Goal: Task Accomplishment & Management: Complete application form

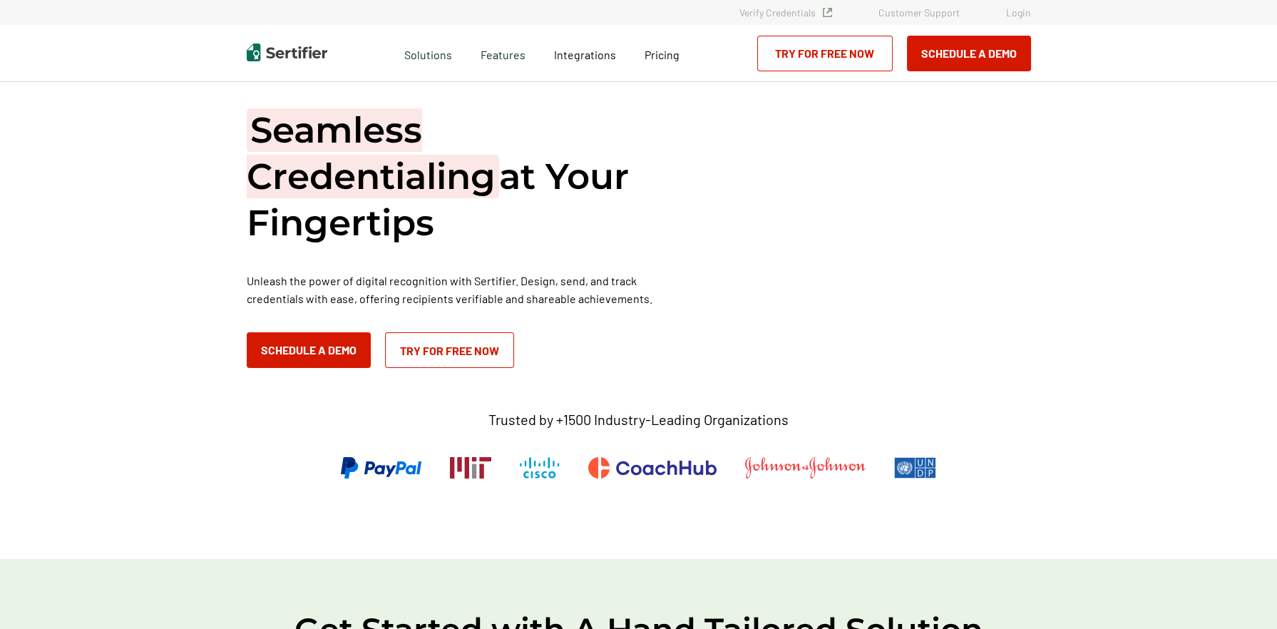
click at [852, 57] on link "Try for Free Now" at bounding box center [825, 54] width 136 height 36
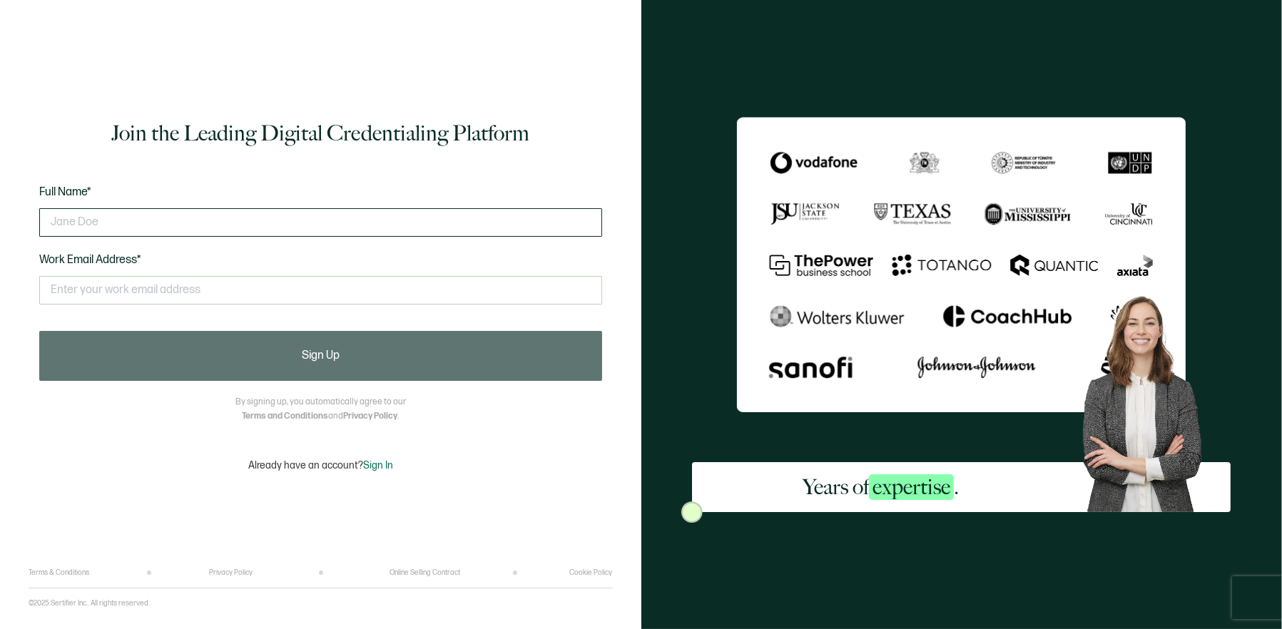
drag, startPoint x: 191, startPoint y: 244, endPoint x: 238, endPoint y: 233, distance: 48.3
click at [193, 244] on div "Full Name* Work Email Address* This doesn't look like a valid email." at bounding box center [320, 253] width 563 height 140
click at [241, 233] on input "text" at bounding box center [320, 222] width 563 height 29
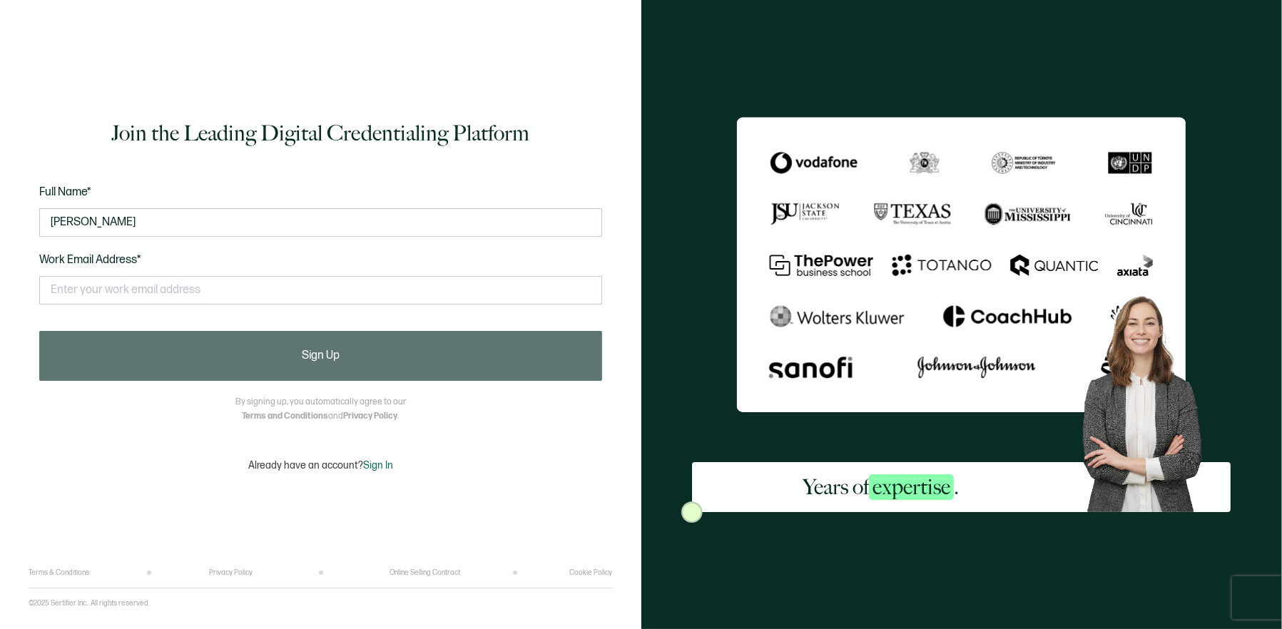
type input "Vincent Fontaine-Richer"
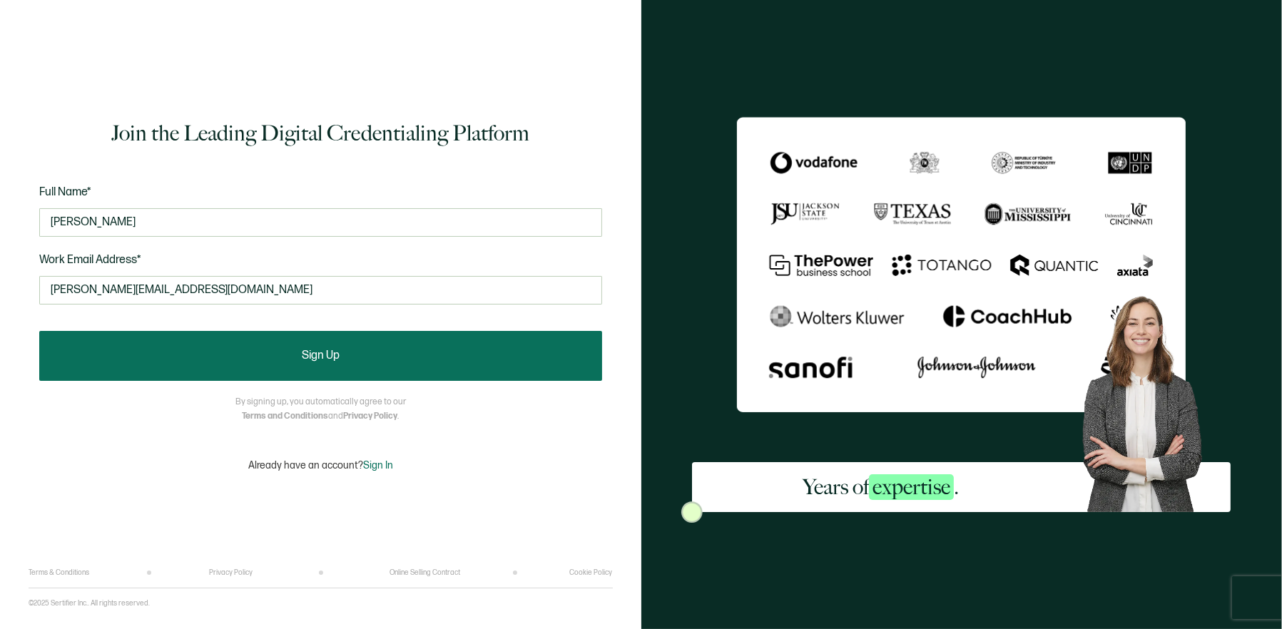
type input "vincent@quebectech.com"
click at [349, 369] on button "Sign Up" at bounding box center [320, 356] width 563 height 50
